Goal: Task Accomplishment & Management: Manage account settings

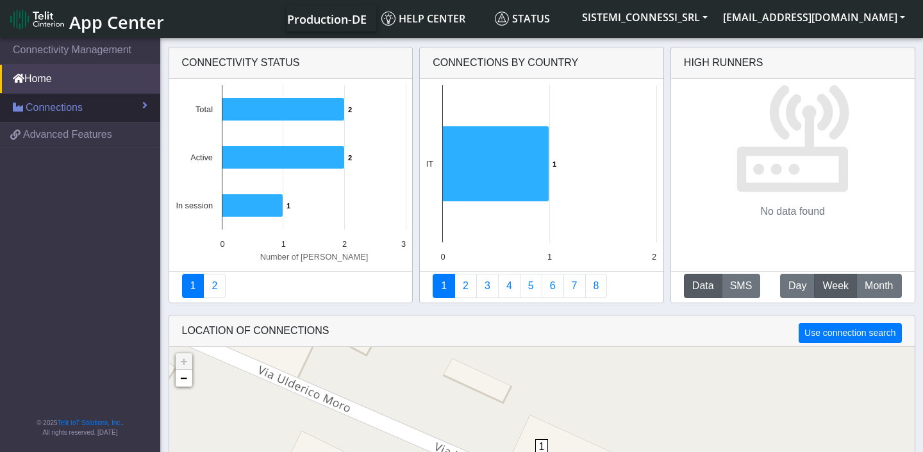
click at [85, 110] on link "Connections" at bounding box center [80, 108] width 160 height 28
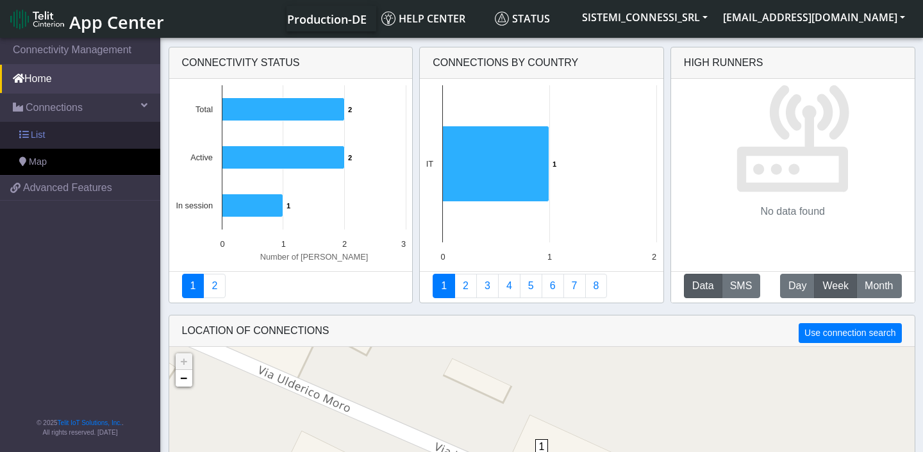
click at [67, 138] on link "List" at bounding box center [80, 135] width 160 height 27
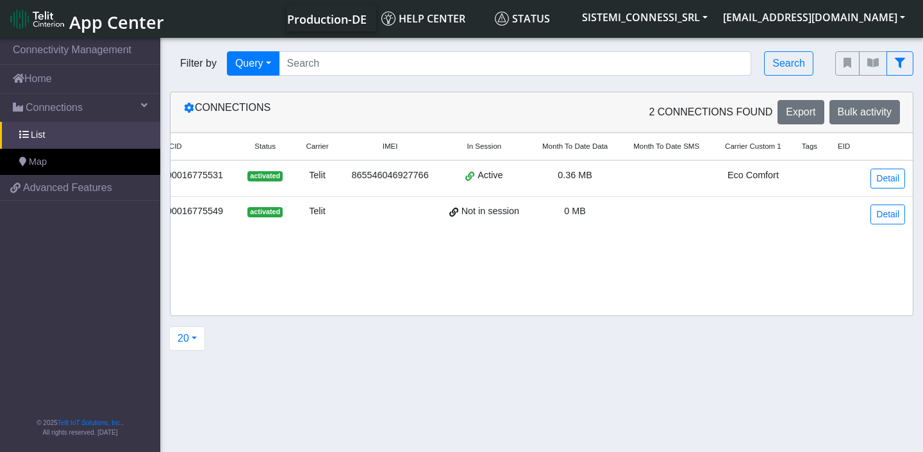
scroll to position [0, 89]
click at [885, 182] on link "Detail" at bounding box center [888, 179] width 35 height 20
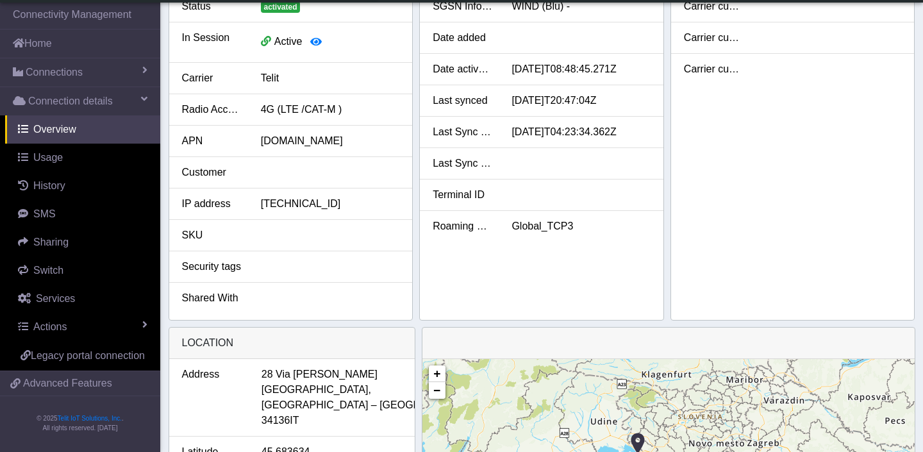
scroll to position [192, 0]
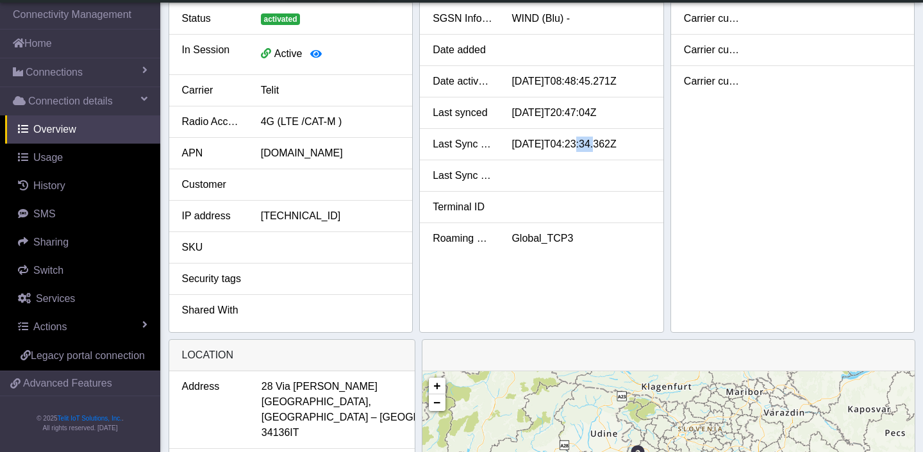
drag, startPoint x: 581, startPoint y: 144, endPoint x: 603, endPoint y: 142, distance: 21.9
click at [603, 142] on div "[DATE]T04:23:34.362Z" at bounding box center [581, 144] width 158 height 15
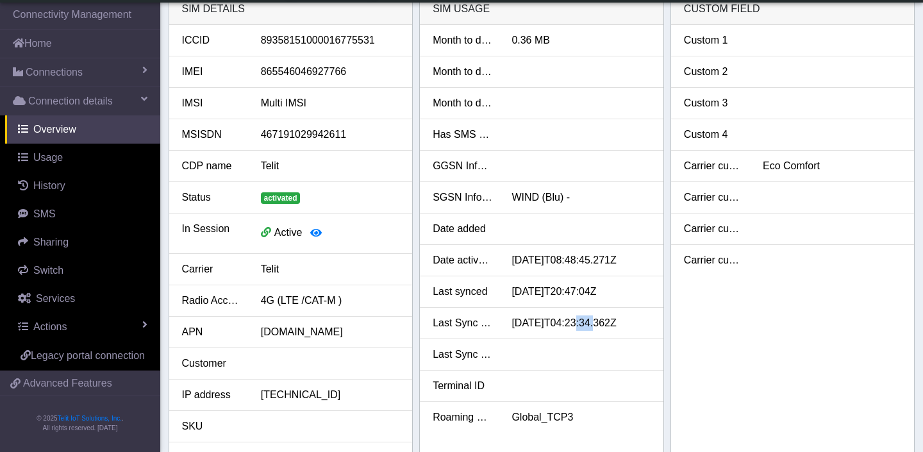
scroll to position [0, 0]
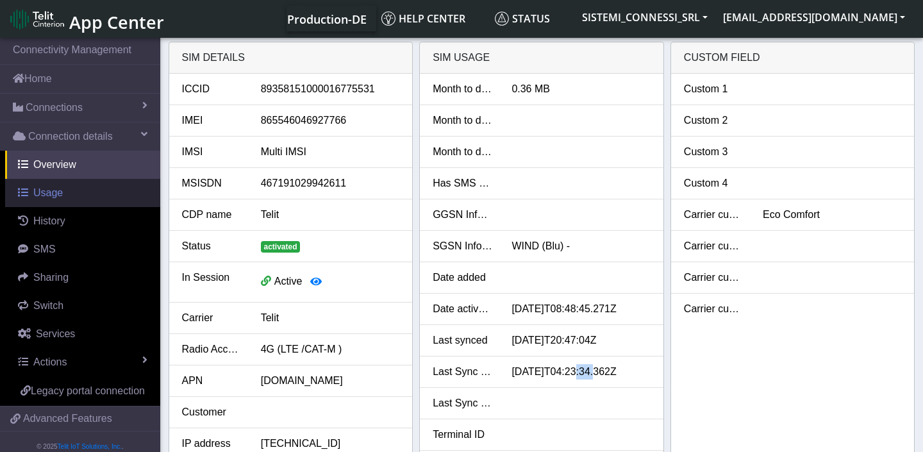
click at [74, 196] on link "Usage" at bounding box center [82, 193] width 155 height 28
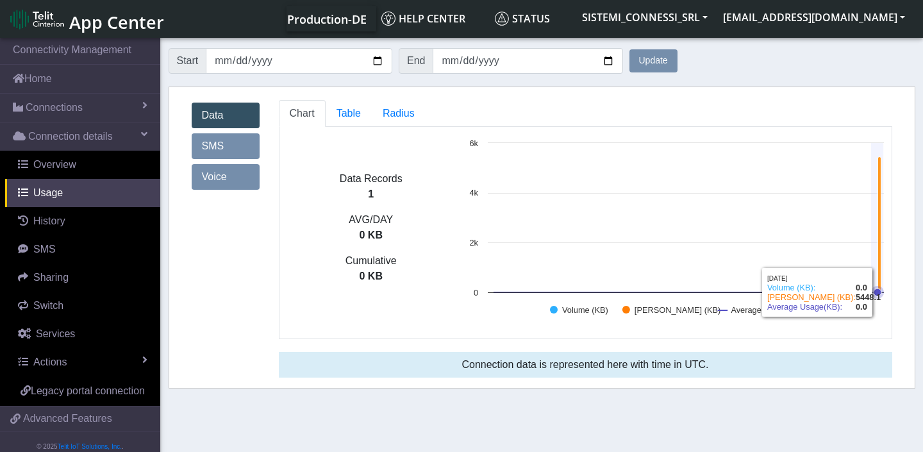
click at [879, 238] on icon at bounding box center [879, 225] width 3 height 136
click at [881, 294] on icon at bounding box center [878, 292] width 8 height 8
click at [357, 116] on span "Table" at bounding box center [349, 113] width 24 height 11
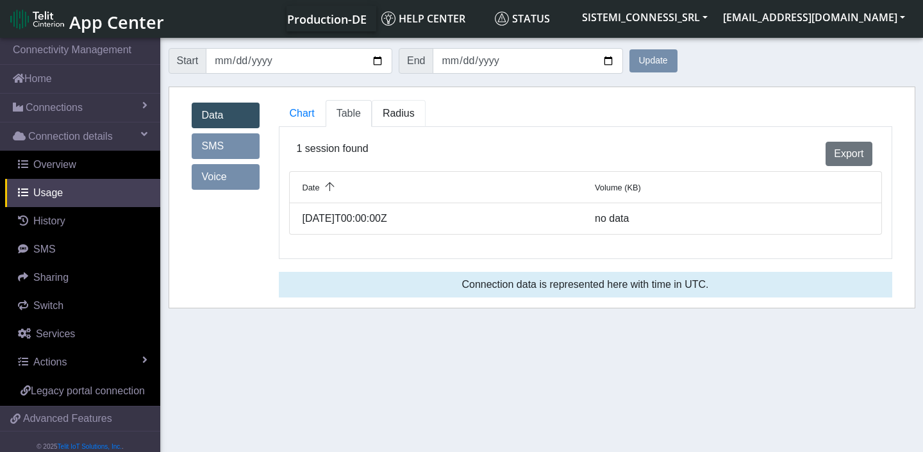
click at [404, 118] on span "Radius" at bounding box center [399, 113] width 32 height 11
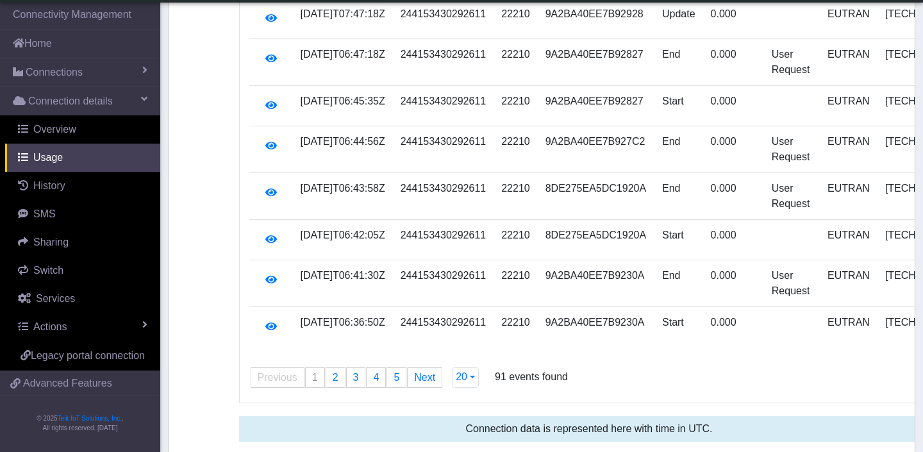
scroll to position [790, 0]
click at [333, 374] on span "2" at bounding box center [336, 376] width 6 height 11
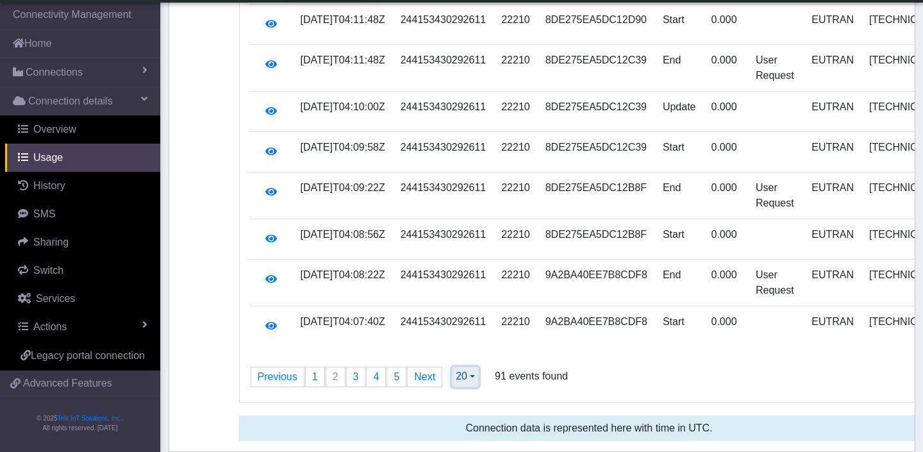
click at [467, 378] on span "20" at bounding box center [462, 376] width 12 height 11
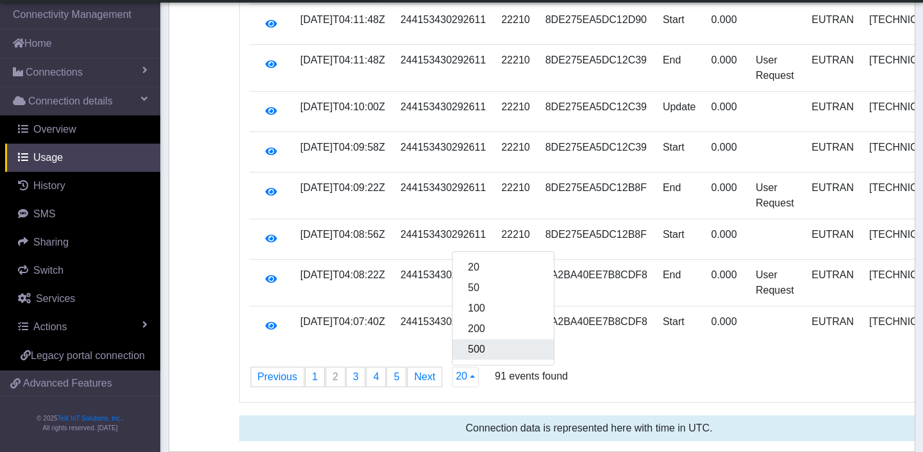
click at [488, 351] on button "500" at bounding box center [503, 349] width 101 height 21
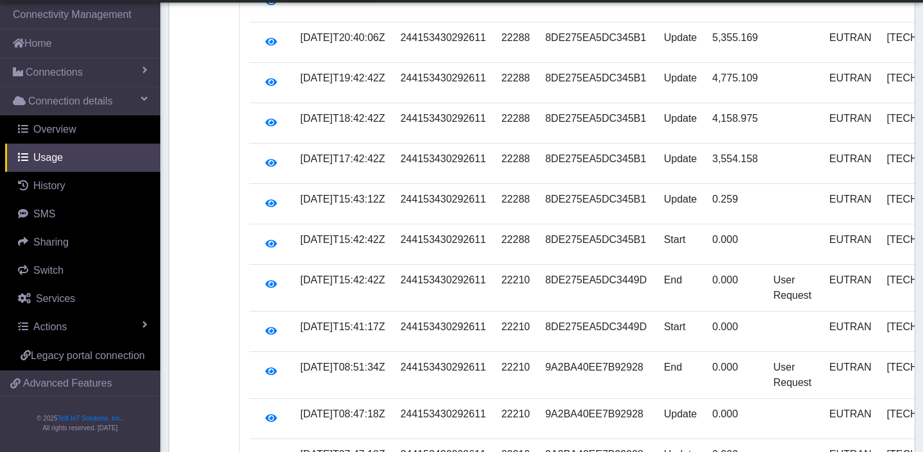
scroll to position [0, 0]
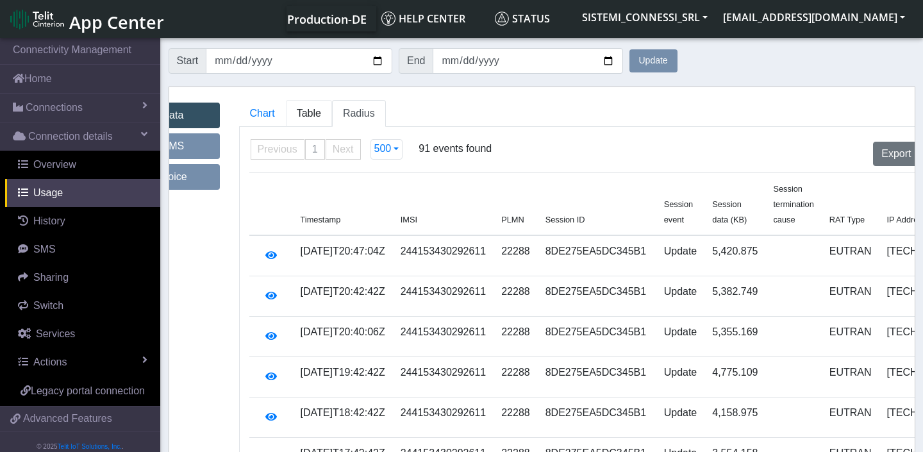
click at [313, 119] on span "Table" at bounding box center [309, 113] width 24 height 11
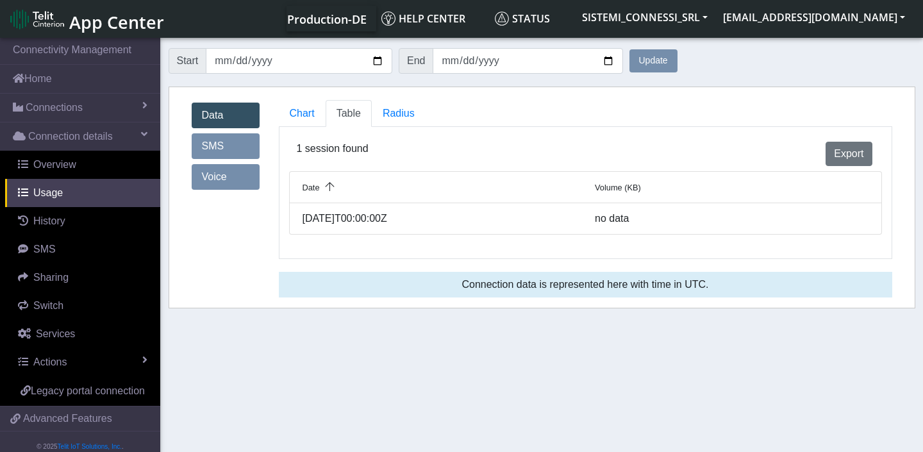
click at [344, 215] on div "[DATE]T00:00:00Z" at bounding box center [439, 218] width 293 height 15
click at [299, 118] on span "Chart" at bounding box center [302, 113] width 25 height 11
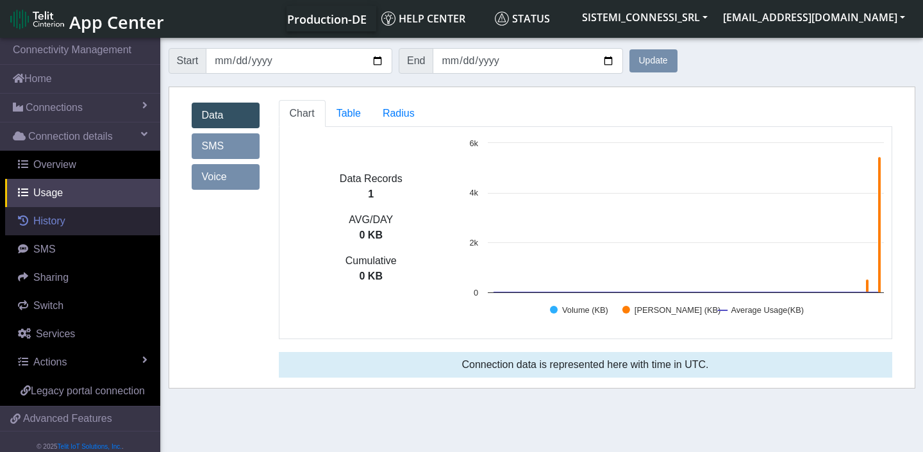
click at [70, 218] on link "History" at bounding box center [82, 221] width 155 height 28
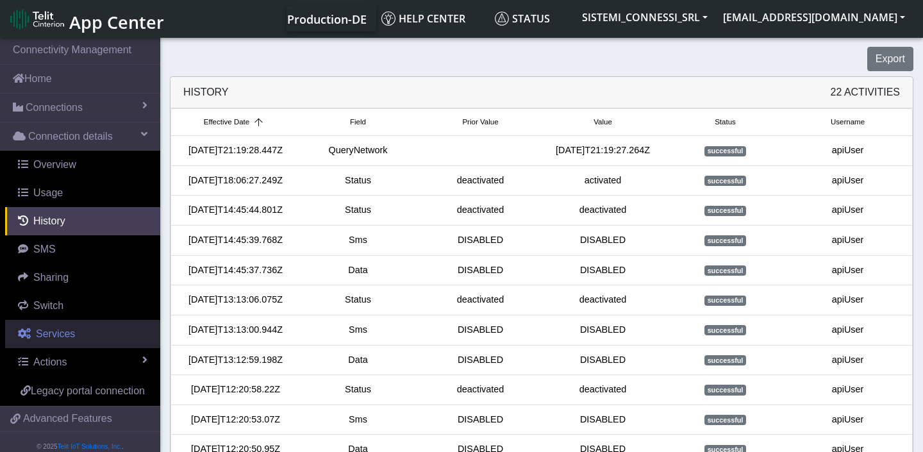
click at [68, 333] on span "Services" at bounding box center [55, 333] width 39 height 11
select select "2: 6"
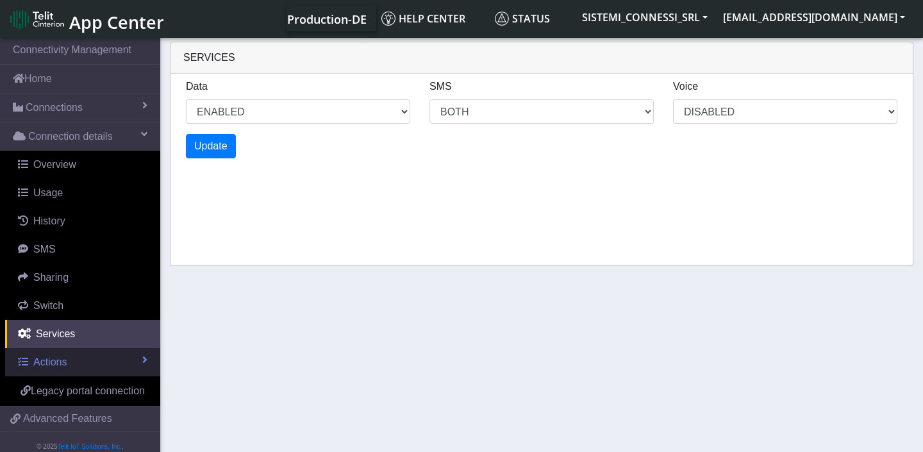
click at [88, 365] on link "Actions" at bounding box center [82, 362] width 155 height 28
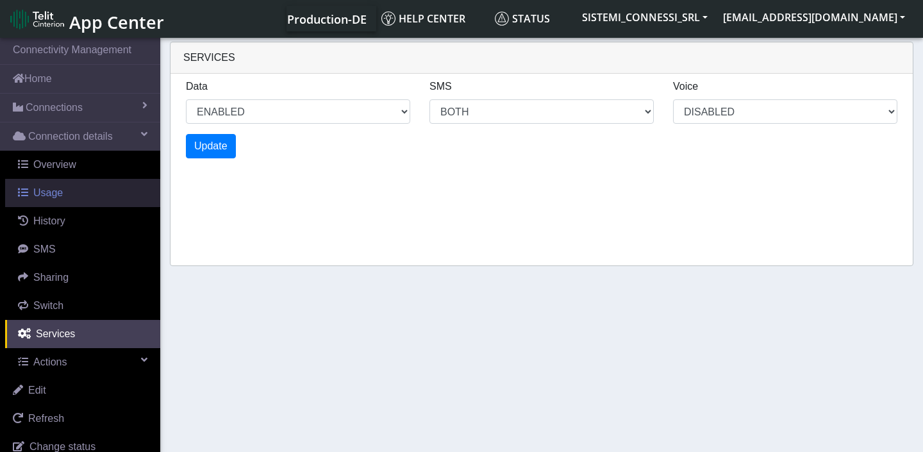
click at [66, 194] on link "Usage" at bounding box center [82, 193] width 155 height 28
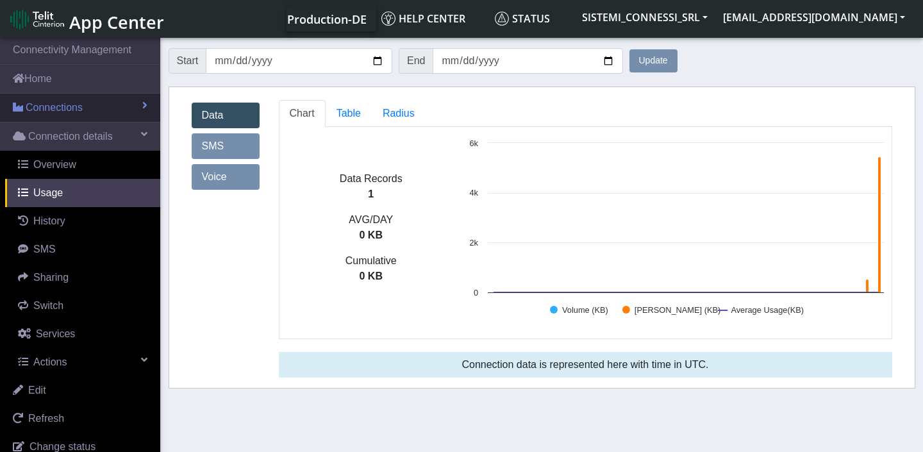
click at [97, 112] on link "Connections" at bounding box center [80, 108] width 160 height 28
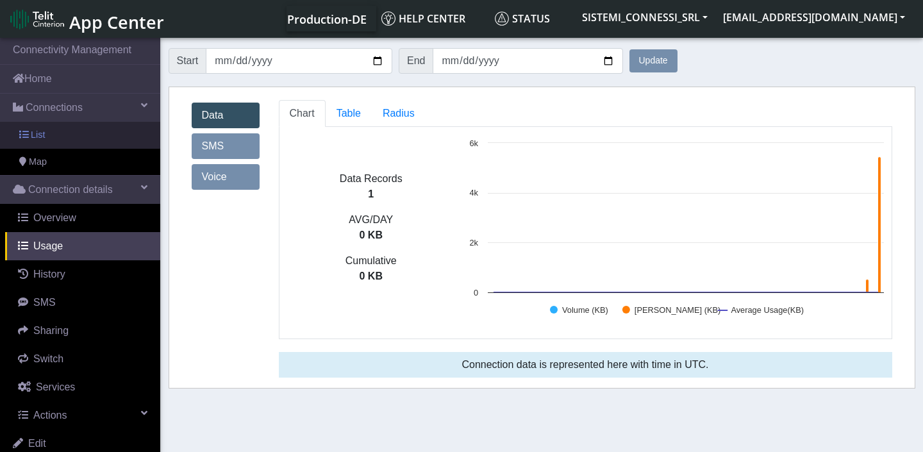
click at [81, 133] on link "List" at bounding box center [80, 135] width 160 height 27
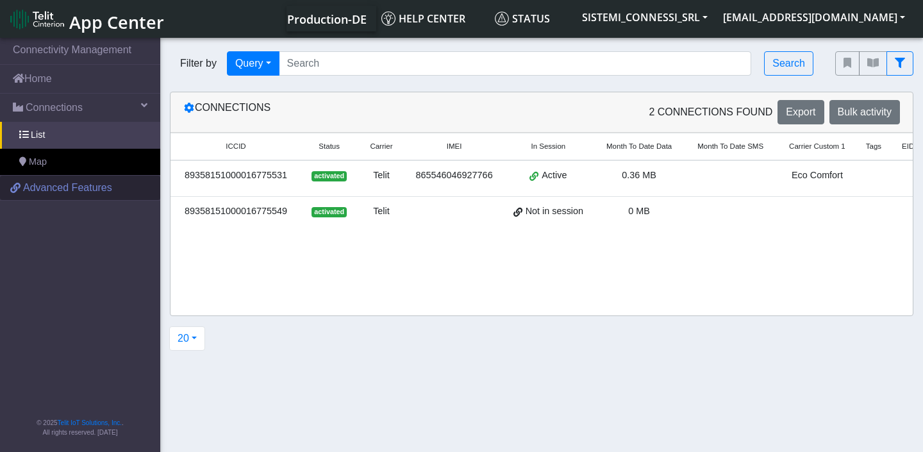
click at [90, 192] on span "Advanced Features" at bounding box center [67, 187] width 89 height 15
